Goal: Book appointment/travel/reservation

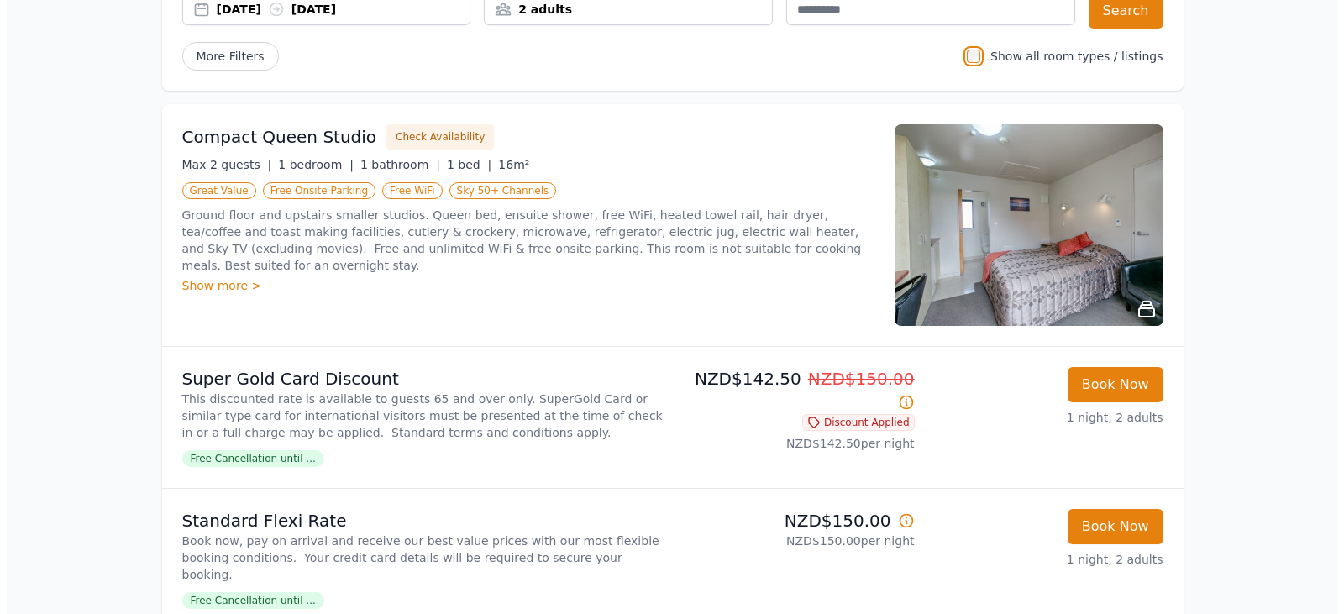
scroll to position [179, 0]
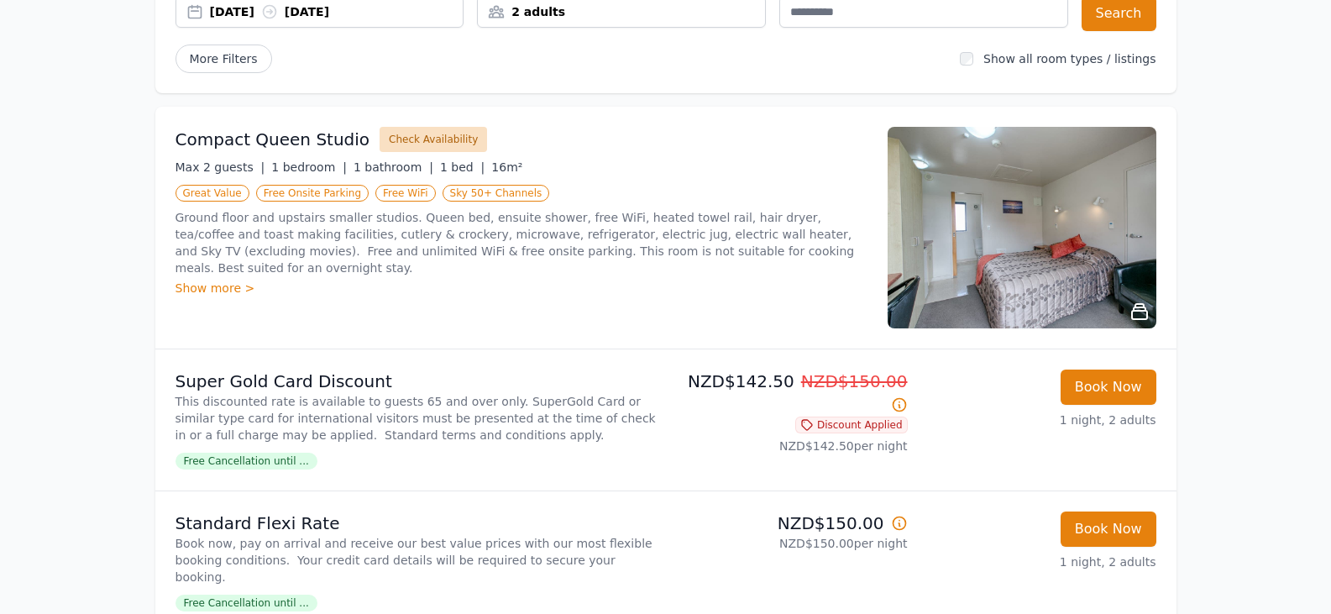
click at [398, 137] on button "Check Availability" at bounding box center [434, 139] width 108 height 25
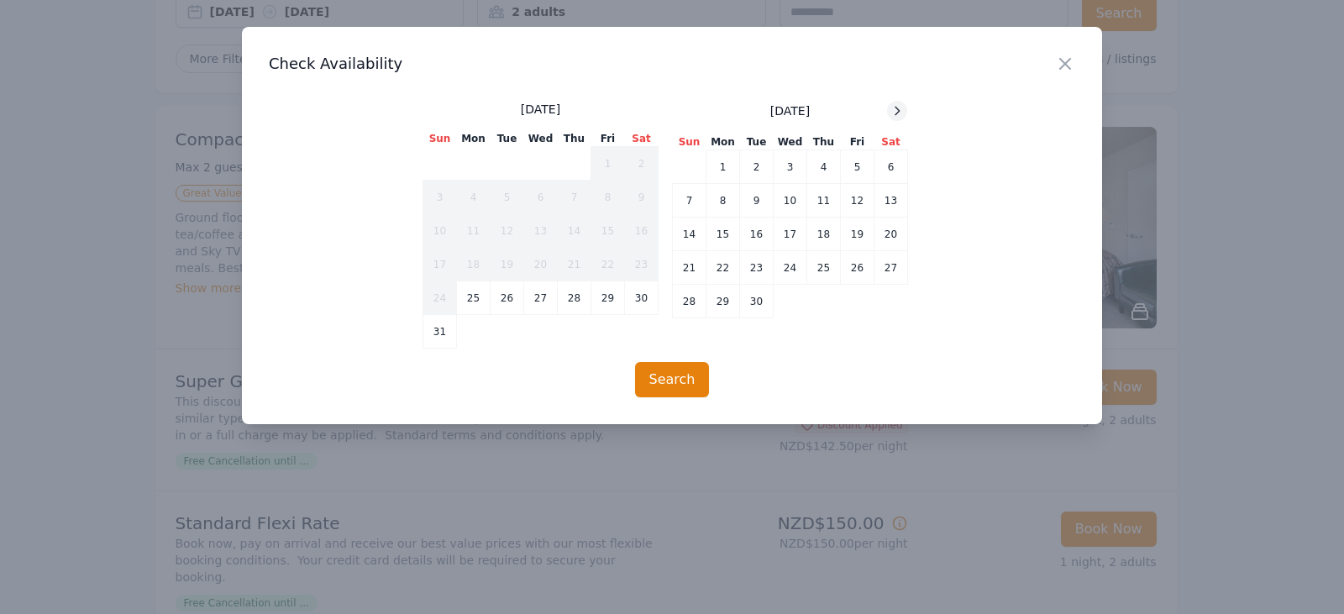
click at [898, 113] on icon at bounding box center [897, 111] width 4 height 8
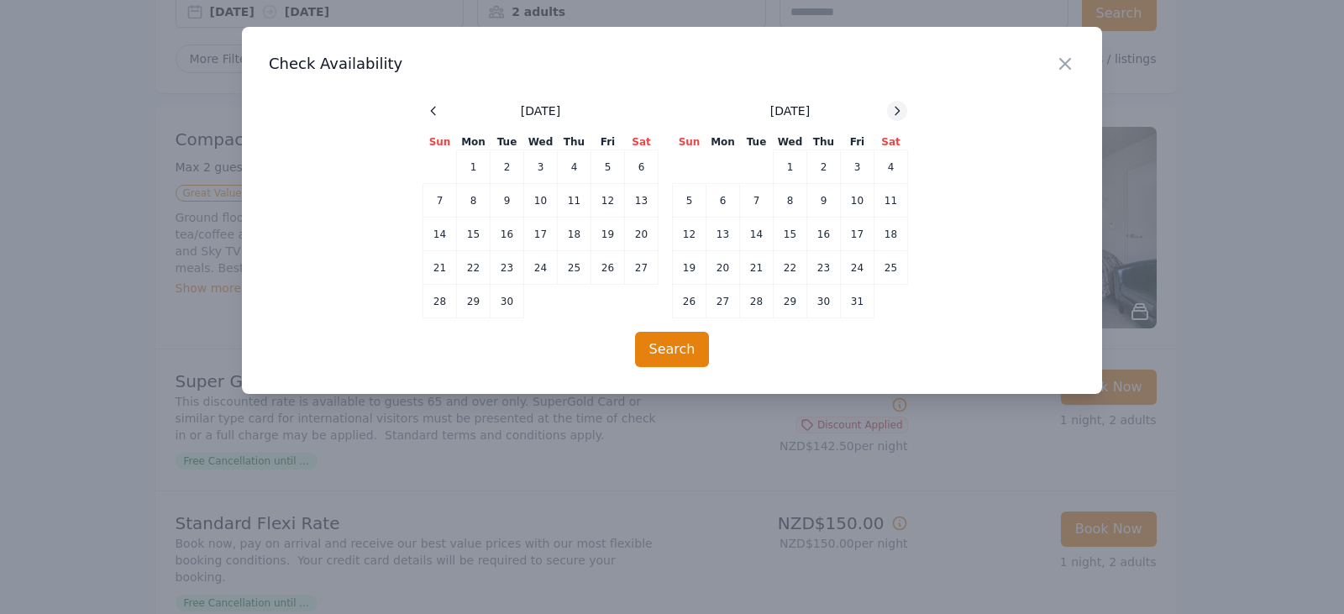
click at [898, 113] on icon at bounding box center [897, 111] width 4 height 8
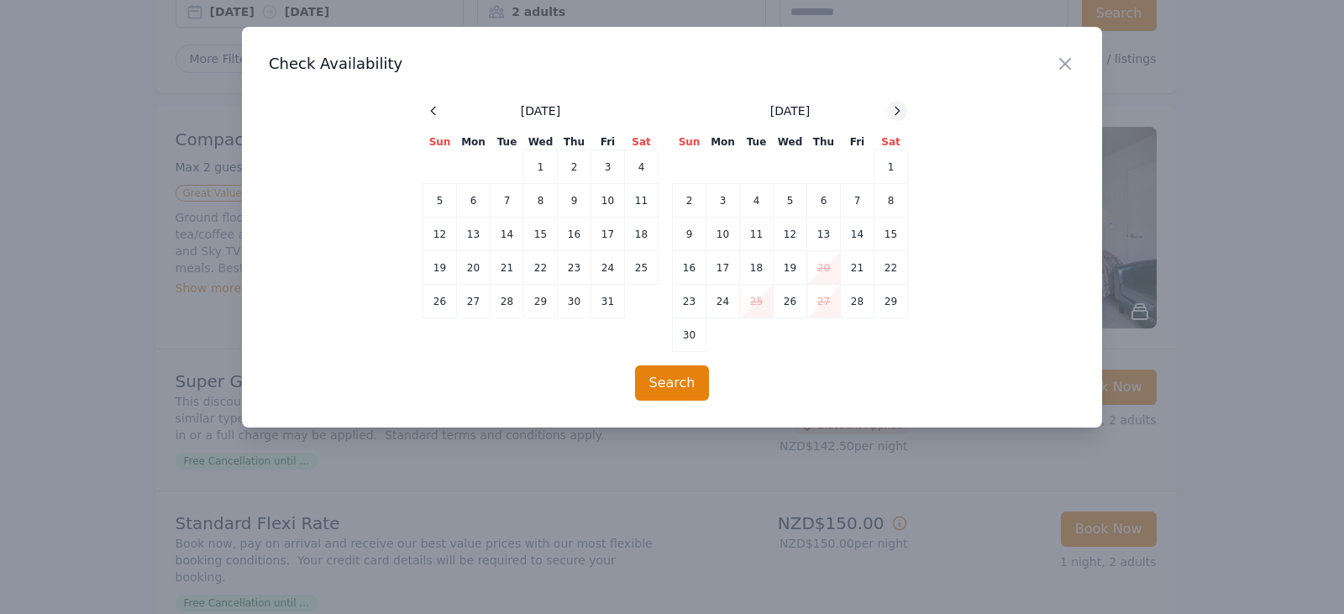
click at [898, 113] on icon at bounding box center [897, 111] width 4 height 8
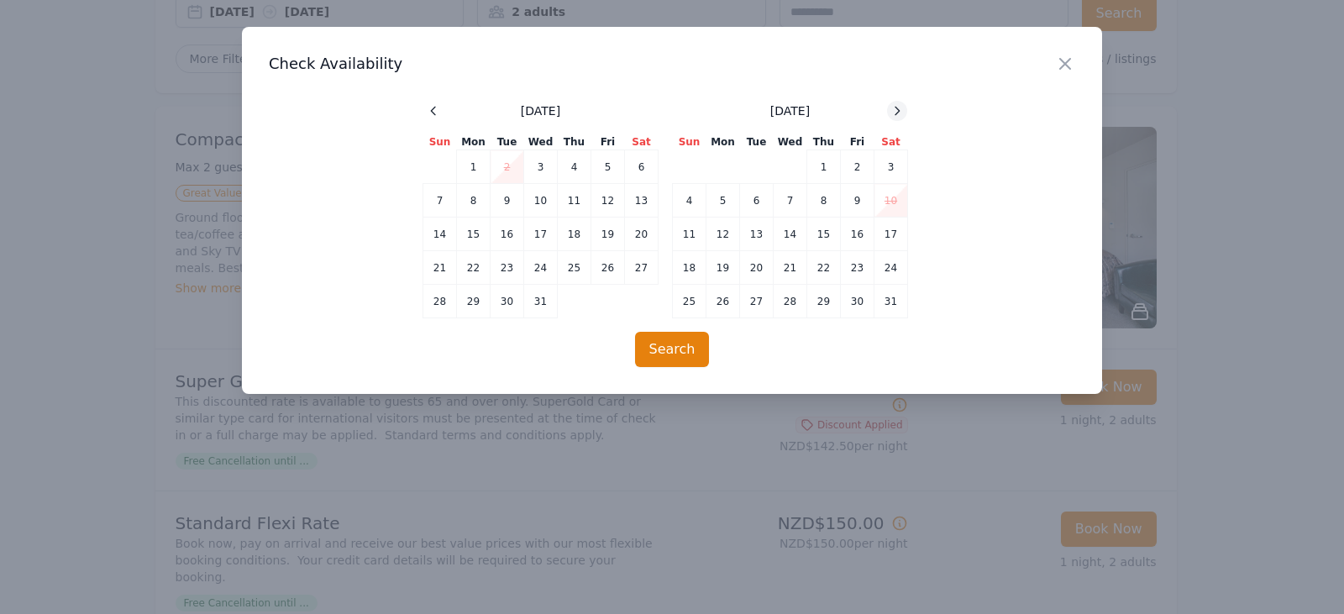
click at [898, 113] on icon at bounding box center [897, 111] width 4 height 8
click at [792, 233] on td "15" at bounding box center [791, 235] width 34 height 34
click at [817, 235] on td "16" at bounding box center [824, 235] width 34 height 34
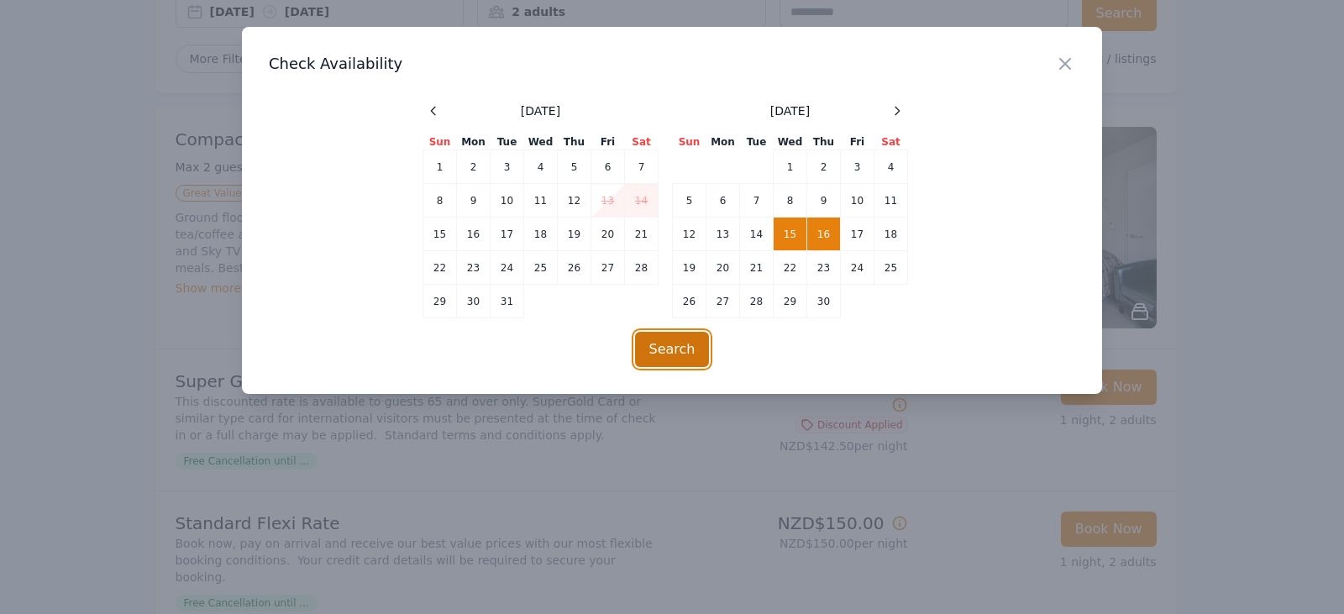
click at [669, 354] on button "Search" at bounding box center [672, 349] width 75 height 35
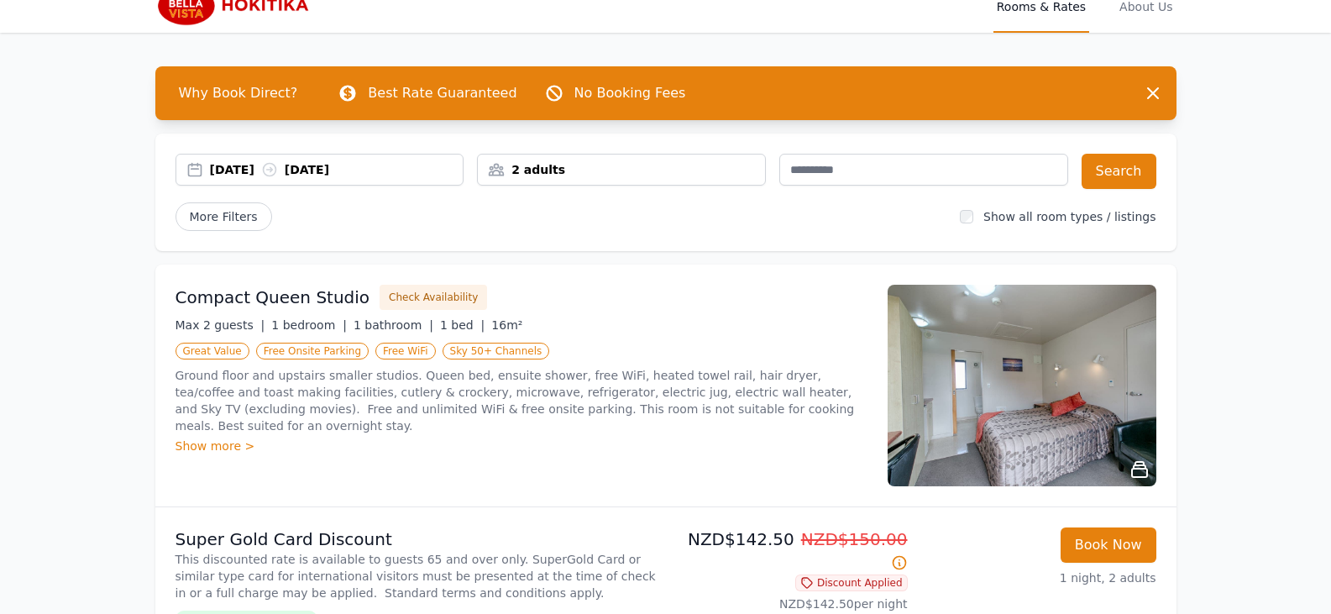
scroll to position [0, 0]
